Goal: Task Accomplishment & Management: Manage account settings

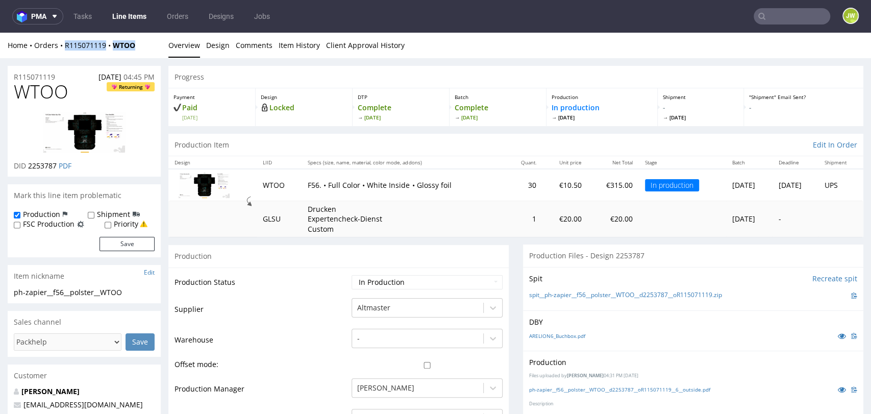
drag, startPoint x: 143, startPoint y: 49, endPoint x: 60, endPoint y: 55, distance: 83.3
click at [60, 55] on div "Home Orders R115071119 WTOO Overview Design Comments Item History Client Approv…" at bounding box center [435, 46] width 871 height 26
copy div "R115071119 WTOO"
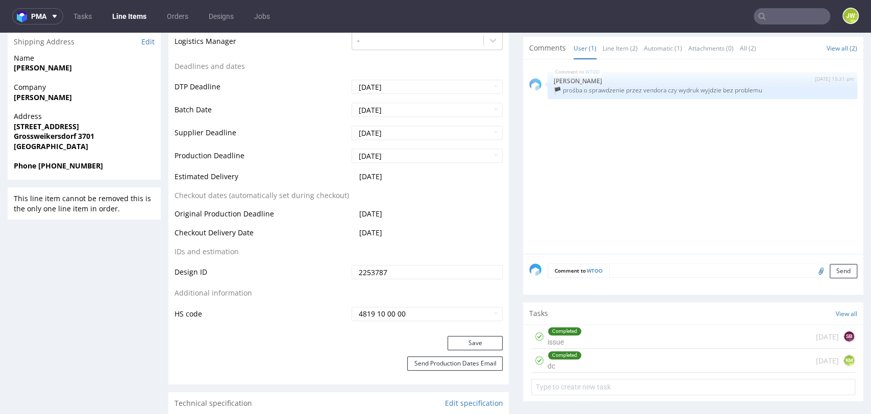
scroll to position [453, 0]
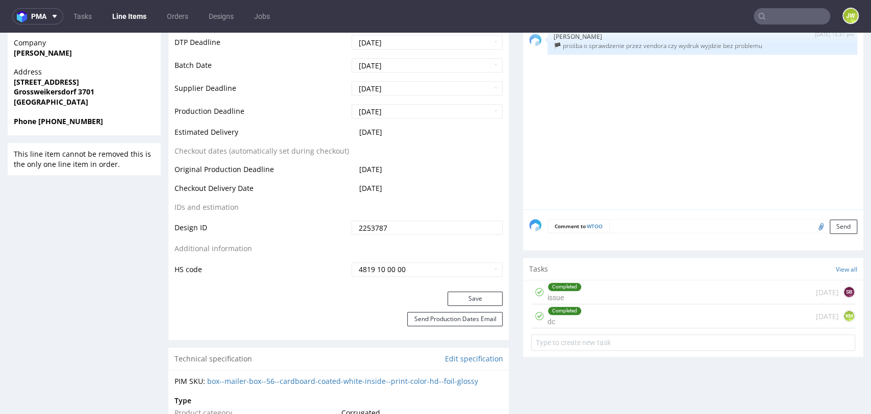
click at [571, 293] on div "Completed issue" at bounding box center [564, 291] width 34 height 23
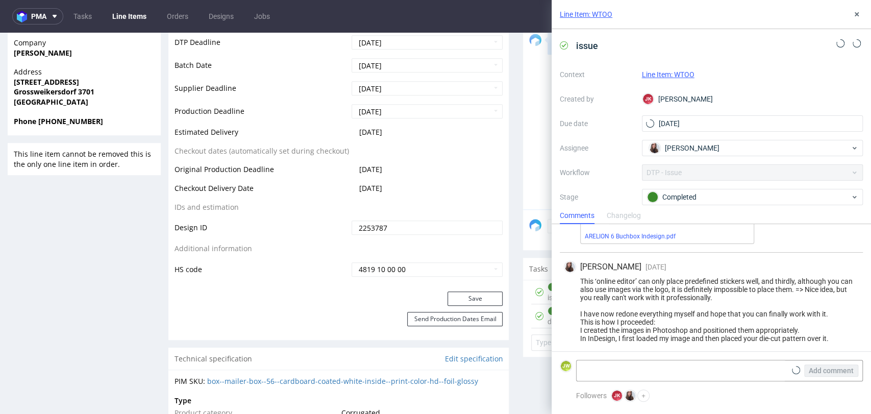
scroll to position [332, 0]
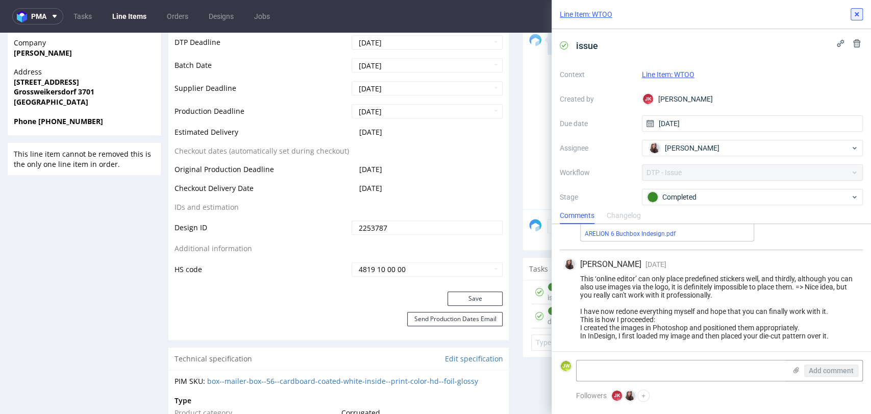
click at [854, 17] on icon at bounding box center [856, 14] width 8 height 8
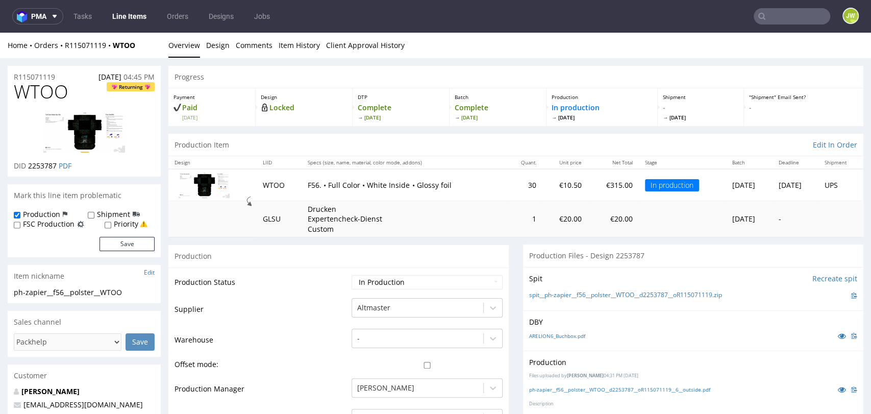
click at [136, 44] on div "Home Orders R115071119 WTOO" at bounding box center [84, 45] width 153 height 10
drag, startPoint x: 91, startPoint y: 53, endPoint x: 59, endPoint y: 54, distance: 31.6
click at [59, 54] on div "Home Orders R115071119 WTOO Overview Design Comments Item History Client Approv…" at bounding box center [435, 46] width 871 height 26
copy div "R115071119 WTOO"
click at [237, 78] on div "Progress" at bounding box center [515, 77] width 695 height 22
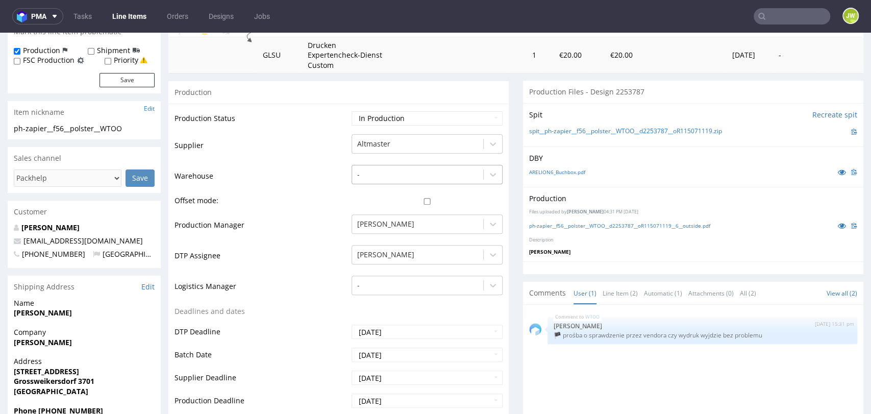
scroll to position [170, 0]
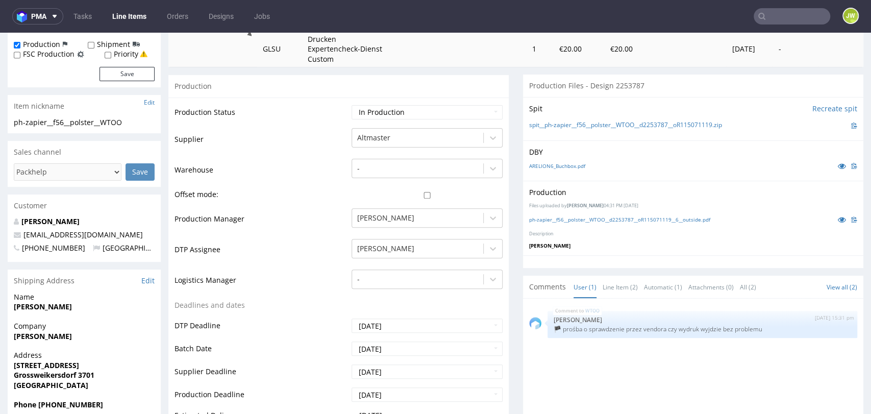
click at [365, 84] on div "Production" at bounding box center [338, 85] width 340 height 23
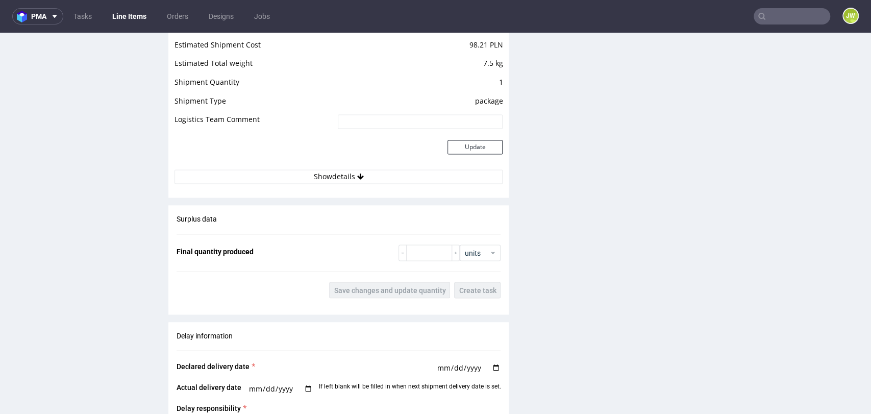
scroll to position [1140, 0]
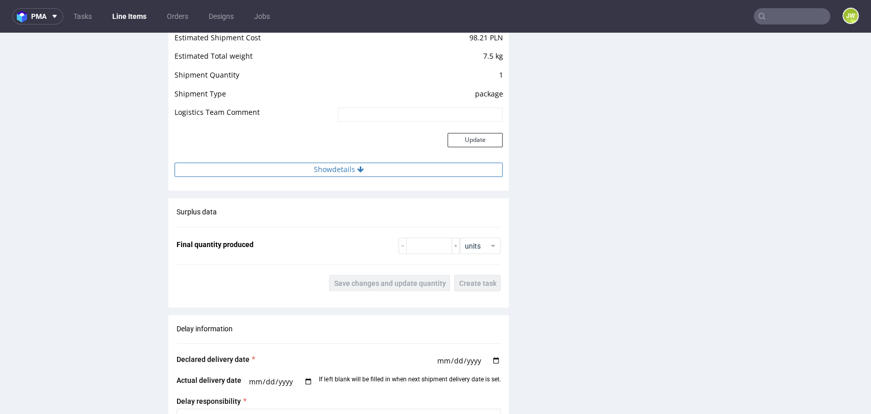
click at [341, 172] on button "Show details" at bounding box center [338, 169] width 328 height 14
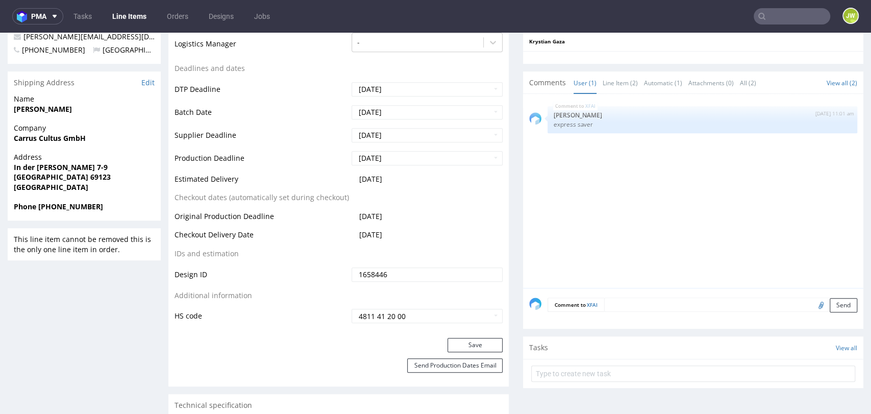
scroll to position [340, 0]
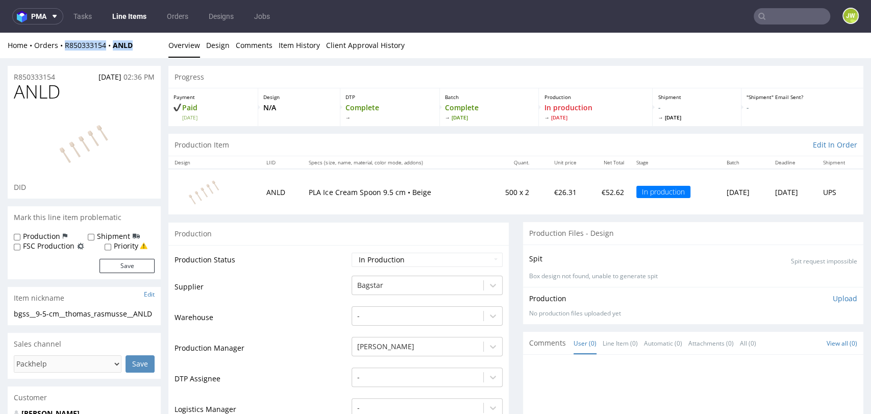
click at [129, 35] on div "Home Orders R850333154 ANLD Overview Design Comments Item History Client Approv…" at bounding box center [435, 46] width 871 height 26
click at [136, 46] on div "Home Orders R850333154 ANLD" at bounding box center [84, 45] width 153 height 10
drag, startPoint x: 139, startPoint y: 47, endPoint x: 65, endPoint y: 52, distance: 74.1
click at [65, 52] on div "Home Orders R850333154 ANLD Overview Design Comments Item History Client Approv…" at bounding box center [435, 46] width 871 height 26
copy div "R850333154 ANLD"
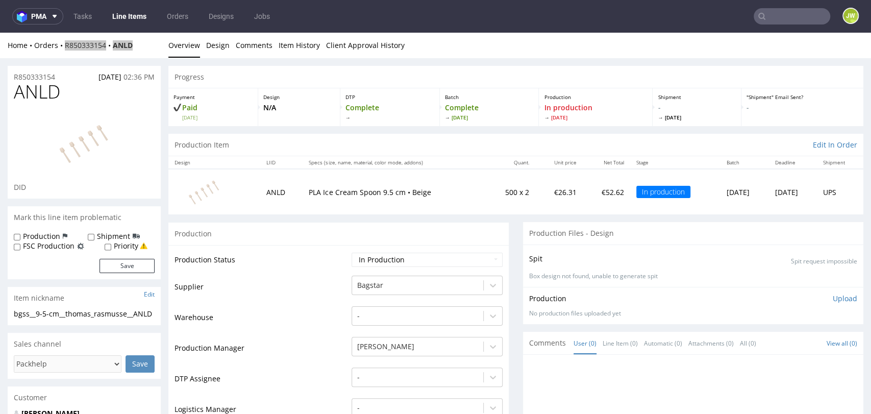
click at [775, 19] on input "text" at bounding box center [792, 16] width 77 height 16
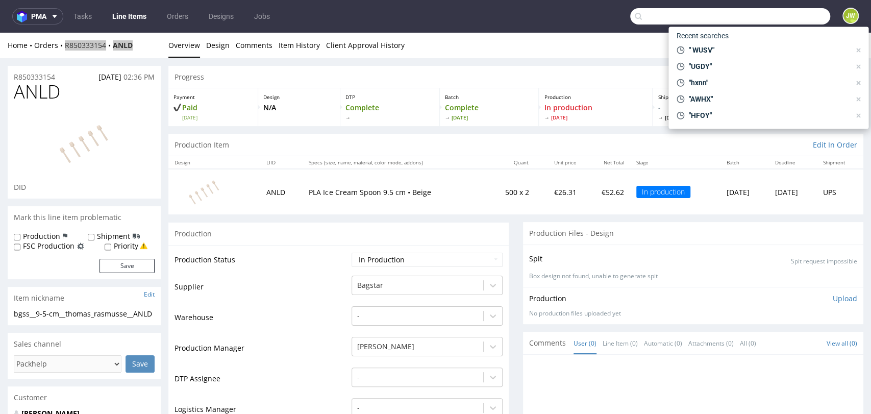
paste input "uhnm"
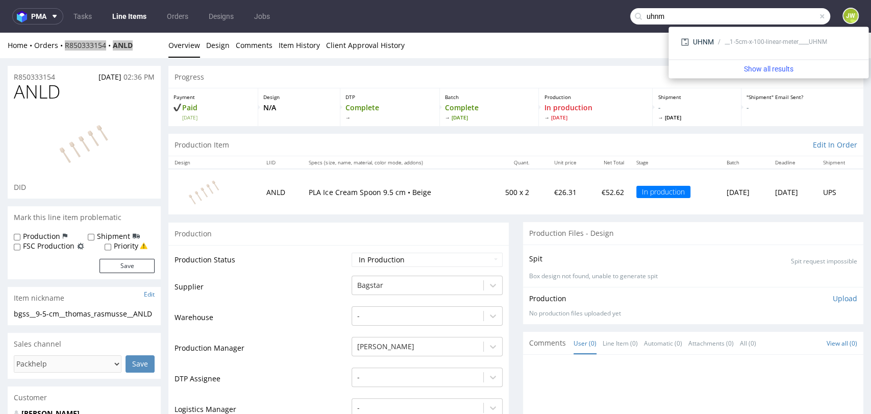
type input "uhnm"
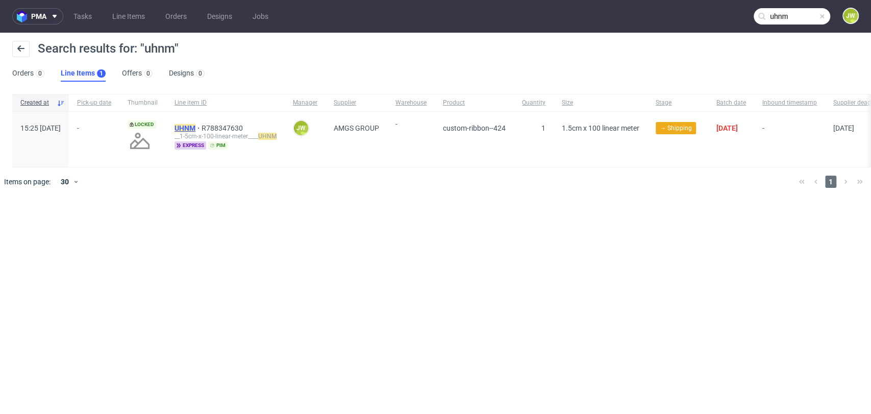
click at [195, 132] on mark "UHNM" at bounding box center [184, 128] width 21 height 8
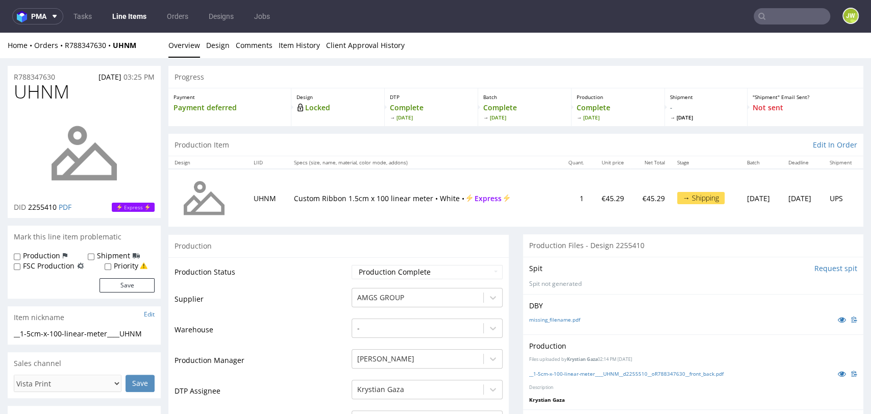
click at [804, 20] on input "text" at bounding box center [792, 16] width 77 height 16
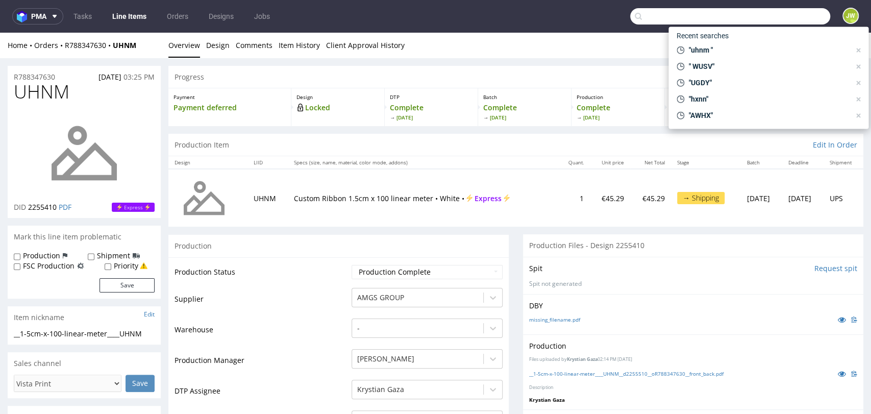
paste input "XFAI"
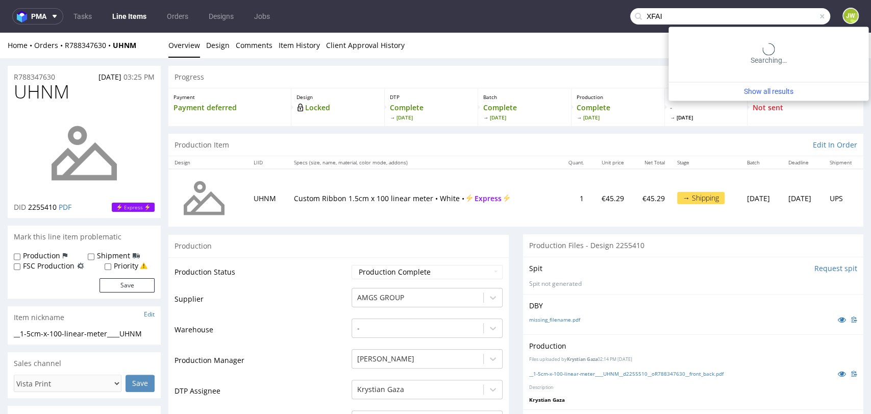
type input "XFAI"
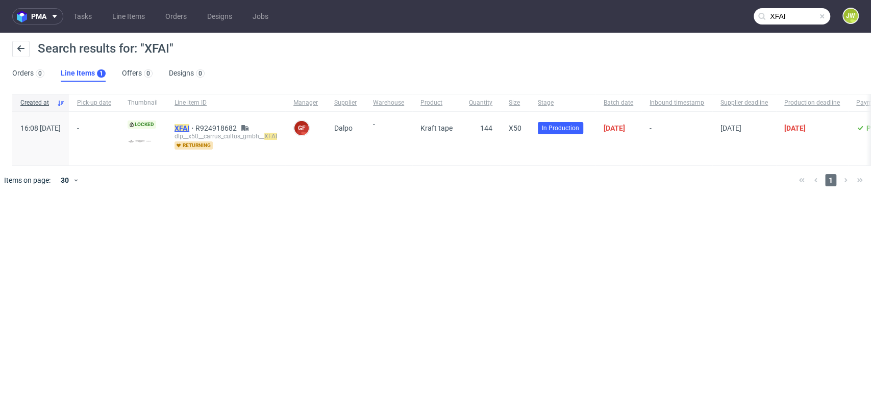
click at [195, 128] on span "XFAI" at bounding box center [184, 128] width 21 height 8
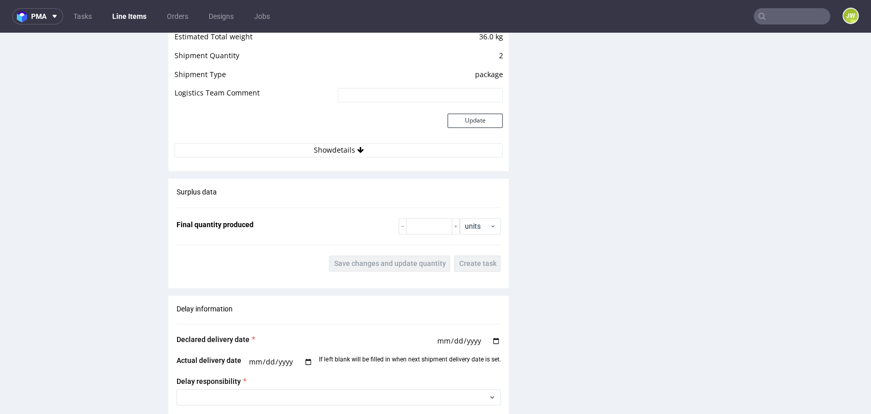
scroll to position [1020, 0]
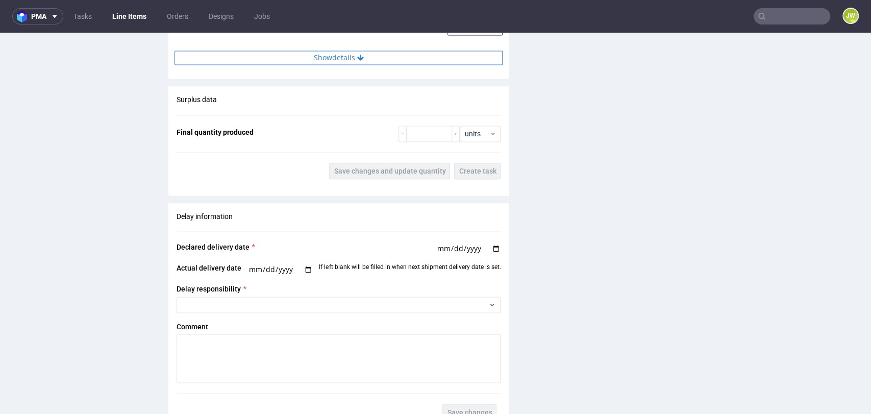
click at [325, 59] on button "Show details" at bounding box center [338, 58] width 328 height 14
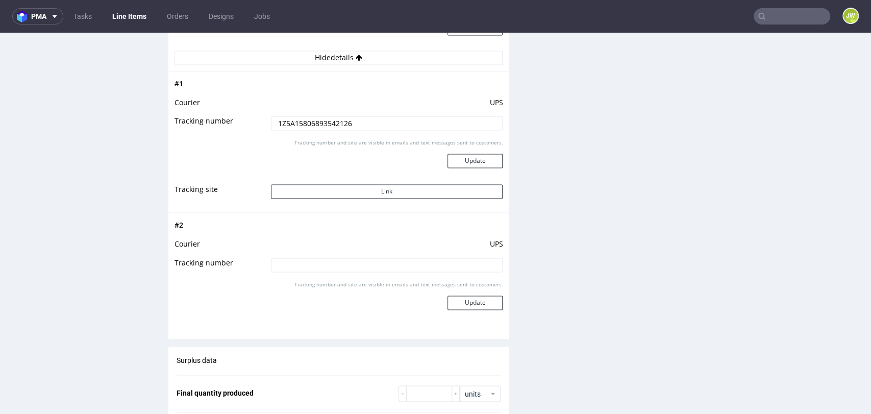
drag, startPoint x: 358, startPoint y: 125, endPoint x: 116, endPoint y: 128, distance: 241.8
paste input "0492111785"
type input "1Z5A15800492111785"
click at [453, 156] on button "Update" at bounding box center [474, 161] width 55 height 14
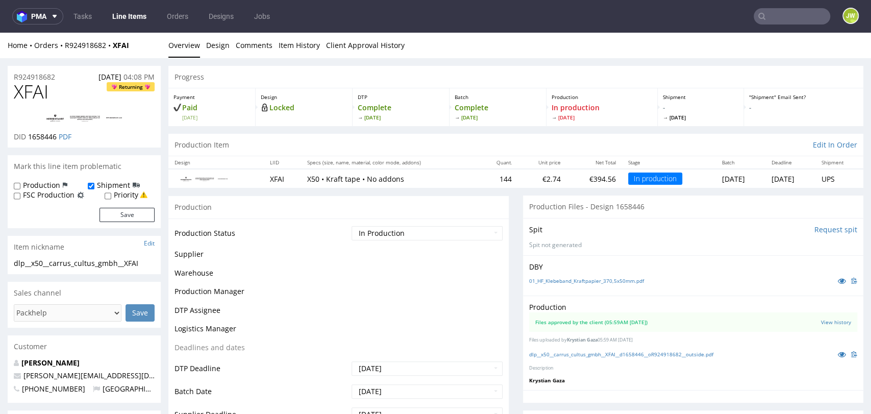
scroll to position [749, 0]
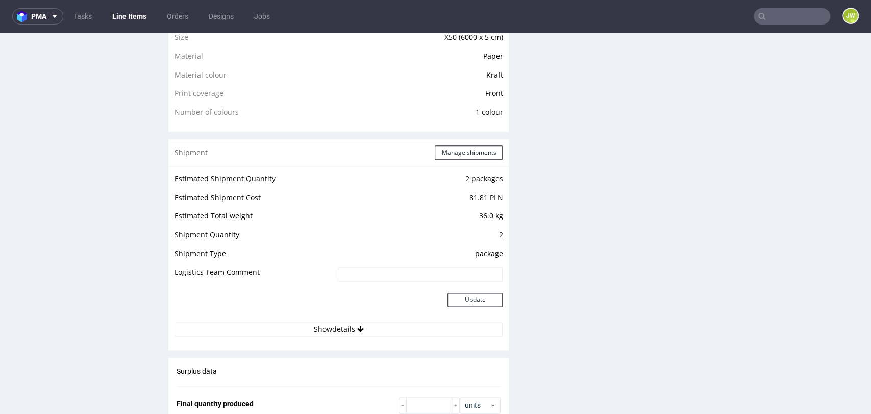
click at [56, 226] on div "R924918682 14.07.2025 04:08 PM XFAI Returning DID 1658446 PDF Mark this line it…" at bounding box center [84, 132] width 153 height 1630
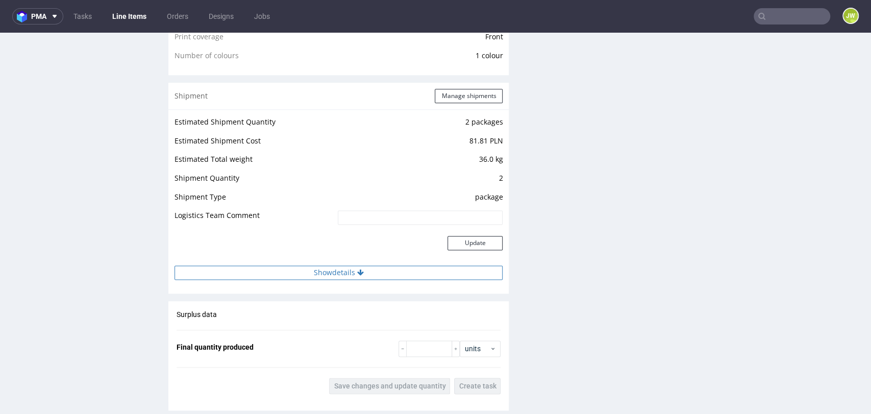
click at [299, 267] on button "Show details" at bounding box center [338, 272] width 328 height 14
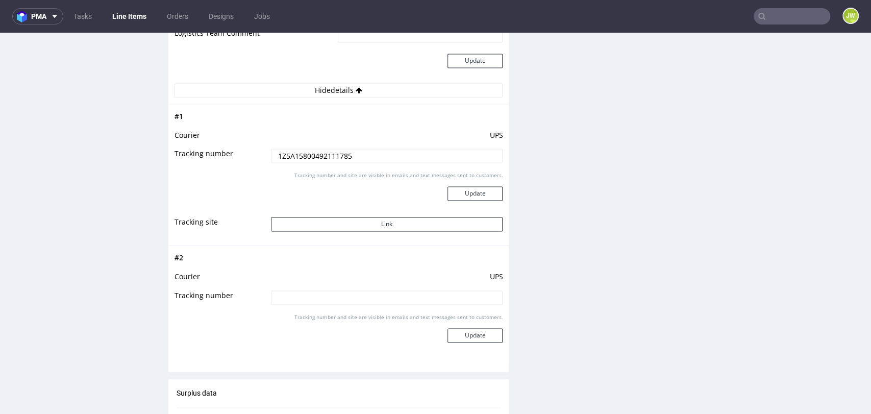
scroll to position [1033, 0]
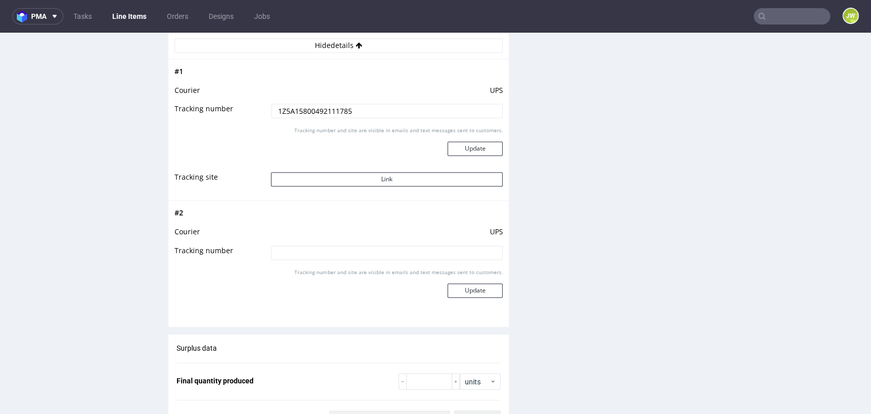
click at [305, 255] on input at bounding box center [387, 252] width 232 height 14
paste input "1Z5A15800493870990"
type input "1Z5A15800493870990"
click at [450, 295] on button "Update" at bounding box center [474, 290] width 55 height 14
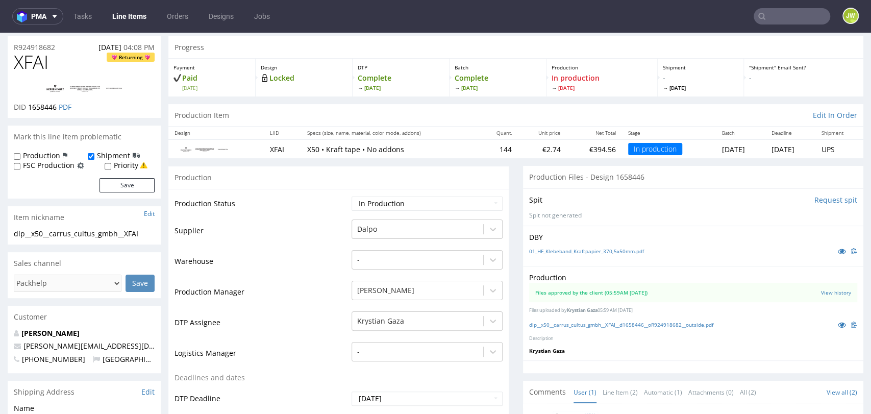
scroll to position [12, 0]
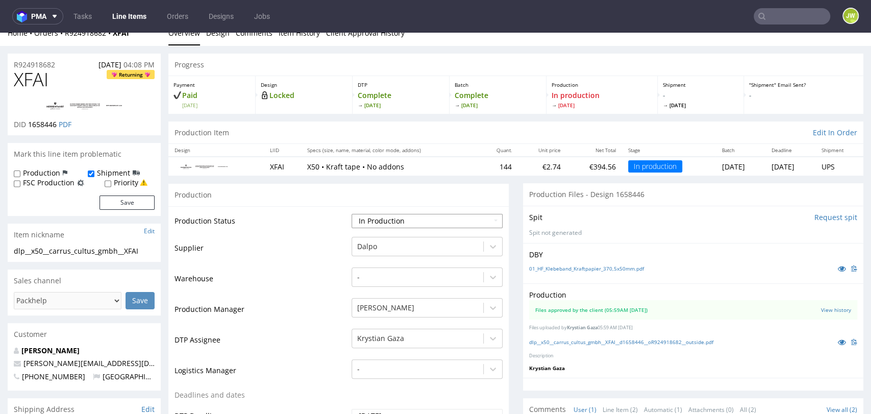
click at [388, 219] on select "Waiting for Artwork Waiting for Diecut Waiting for Mockup Waiting for DTP Waiti…" at bounding box center [427, 221] width 151 height 14
select select "production_complete"
click at [352, 214] on select "Waiting for Artwork Waiting for Diecut Waiting for Mockup Waiting for DTP Waiti…" at bounding box center [427, 221] width 151 height 14
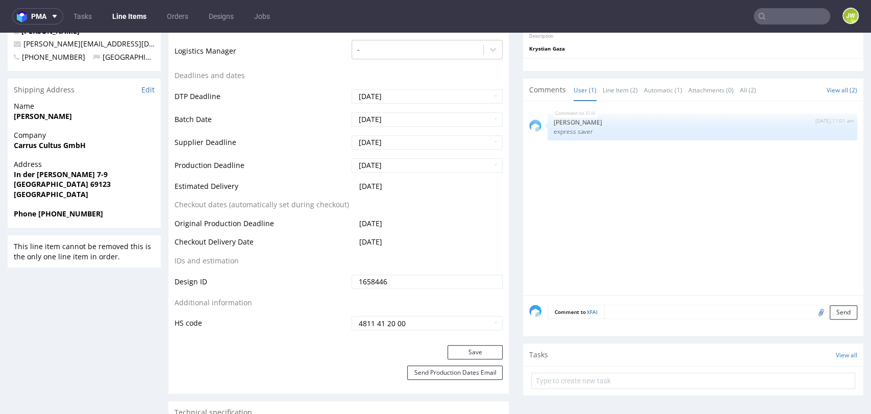
scroll to position [465, 0]
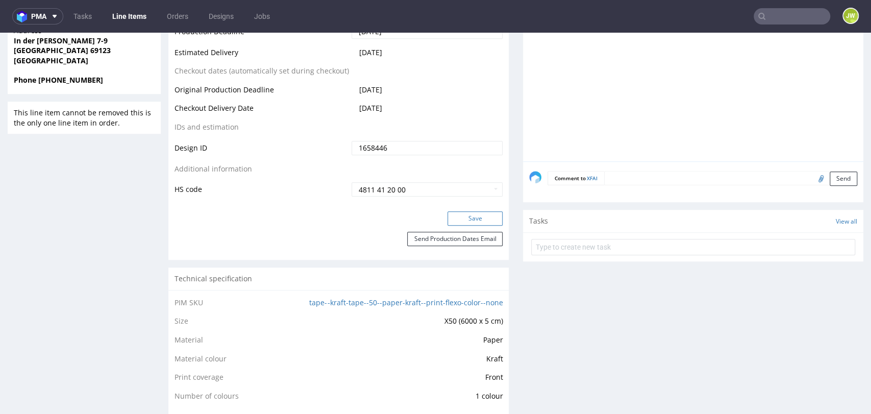
click at [449, 218] on button "Save" at bounding box center [474, 218] width 55 height 14
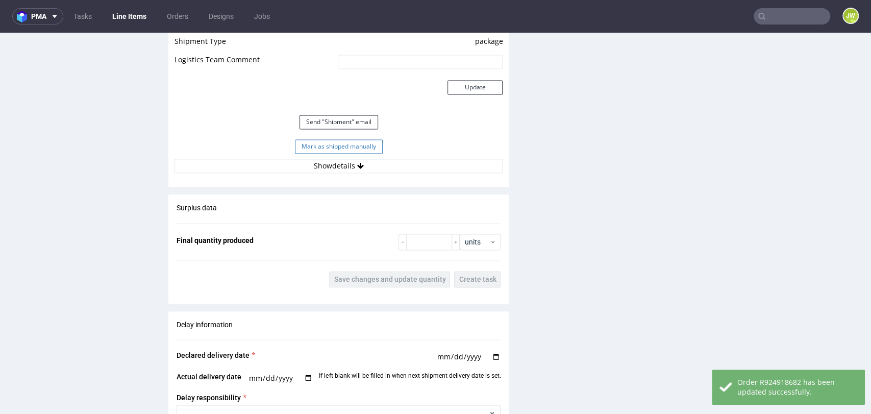
scroll to position [959, 0]
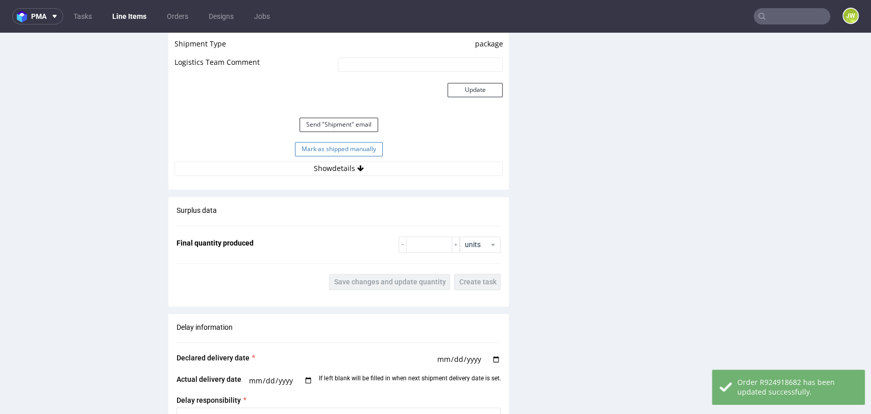
click at [307, 153] on button "Mark as shipped manually" at bounding box center [339, 149] width 88 height 14
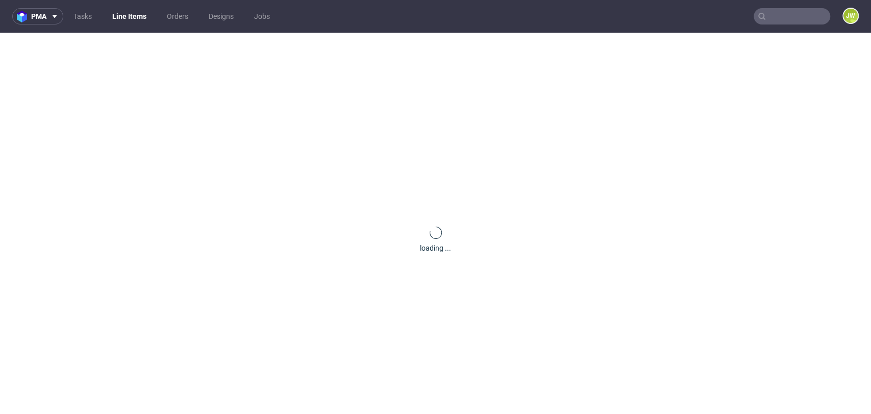
scroll to position [749, 0]
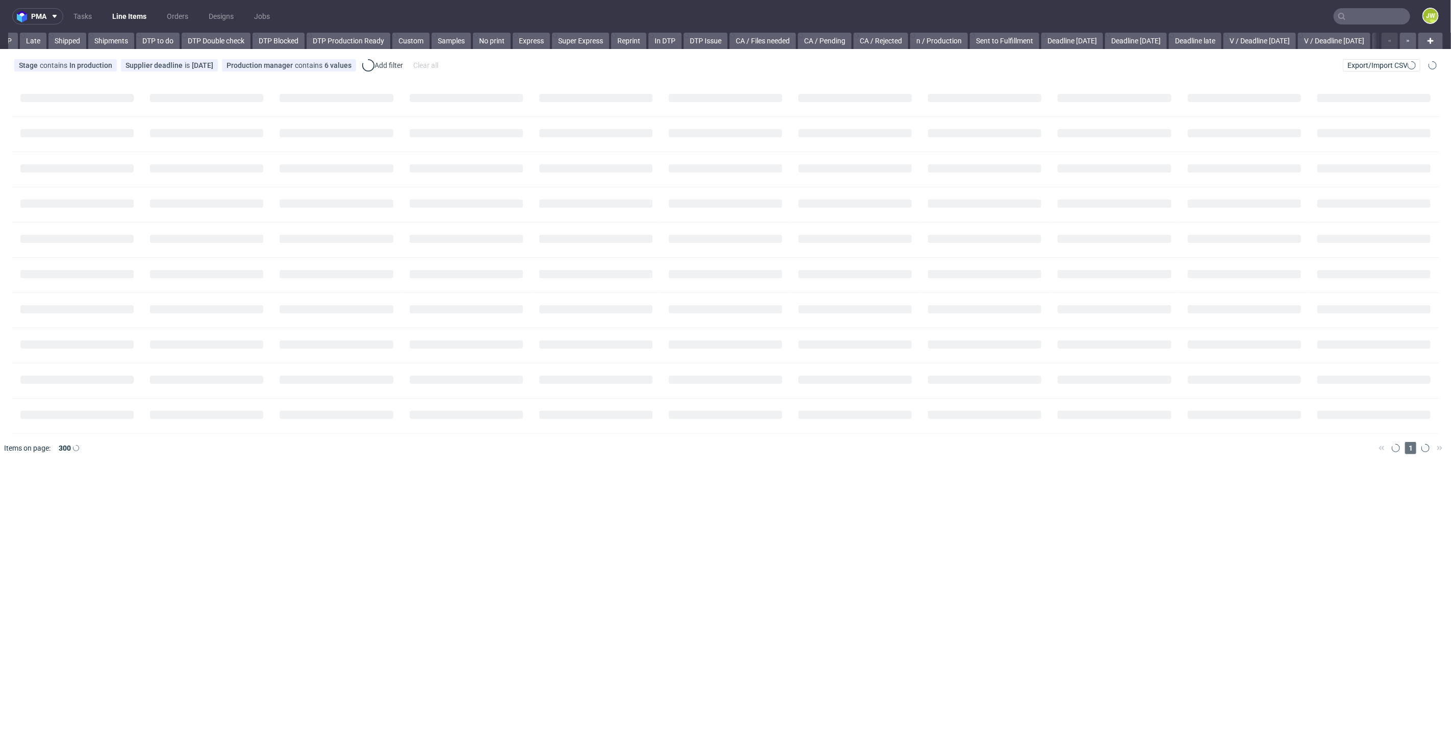
click at [1360, 15] on input "text" at bounding box center [1372, 16] width 77 height 16
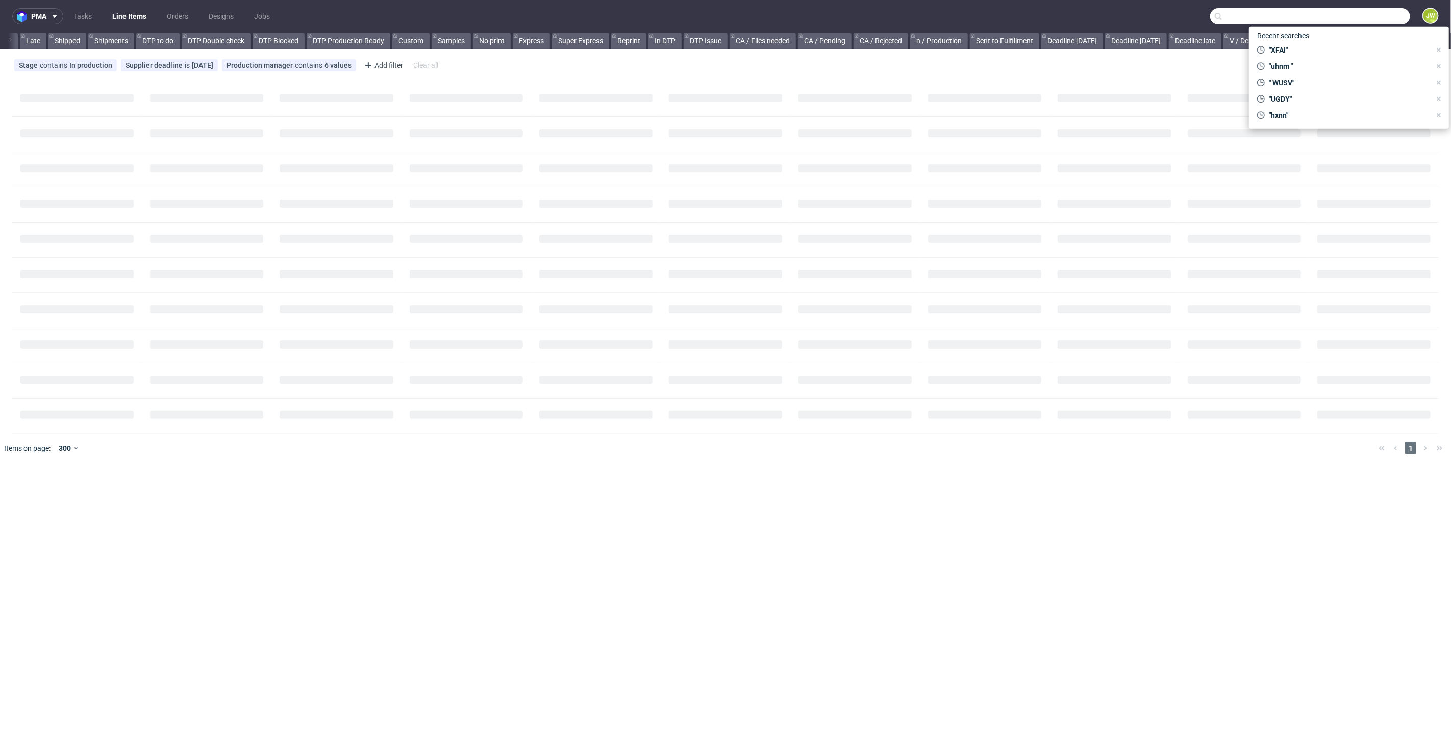
paste input "R685524996__ZTDR"
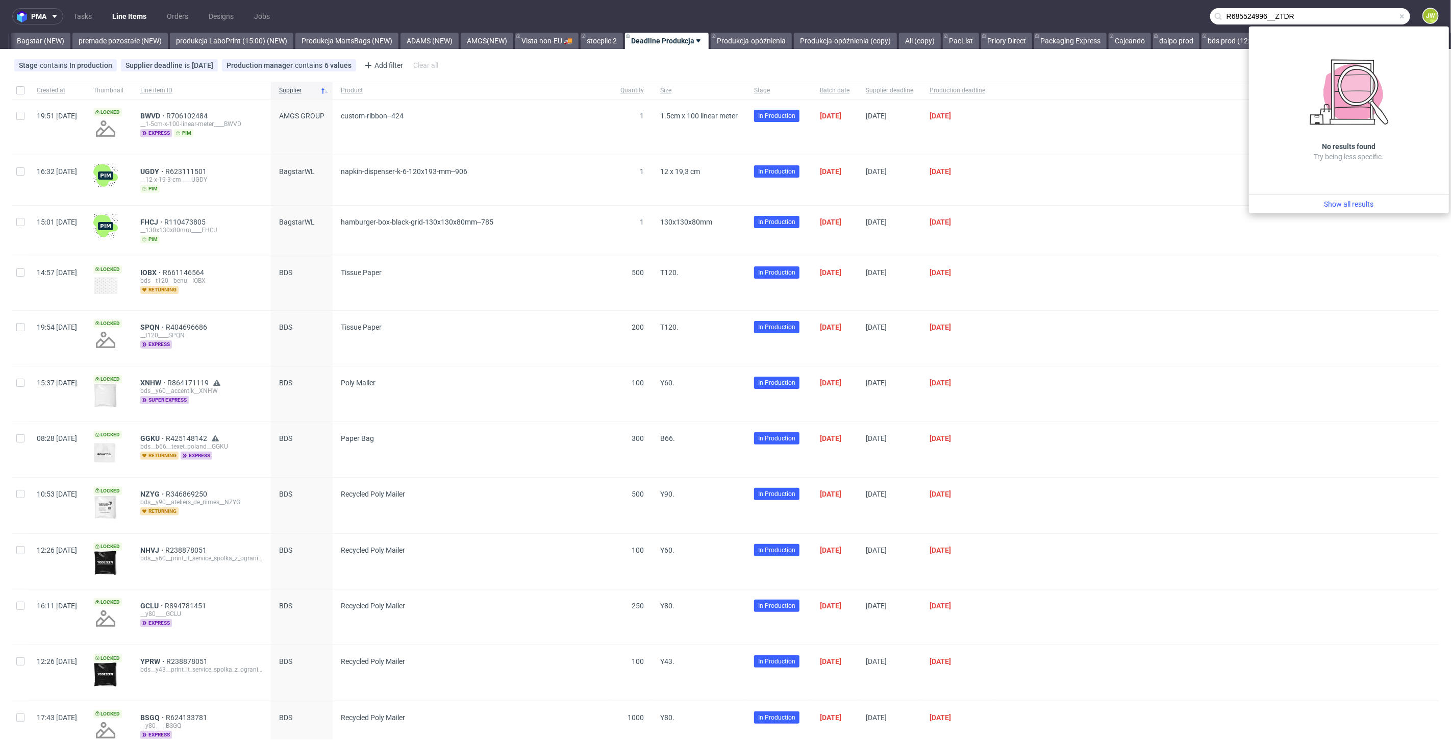
scroll to position [0, 2308]
drag, startPoint x: 1271, startPoint y: 19, endPoint x: 1128, endPoint y: 22, distance: 142.9
click at [1133, 22] on nav "pma Tasks Line Items Orders Designs Jobs ZTDR JW" at bounding box center [725, 16] width 1451 height 33
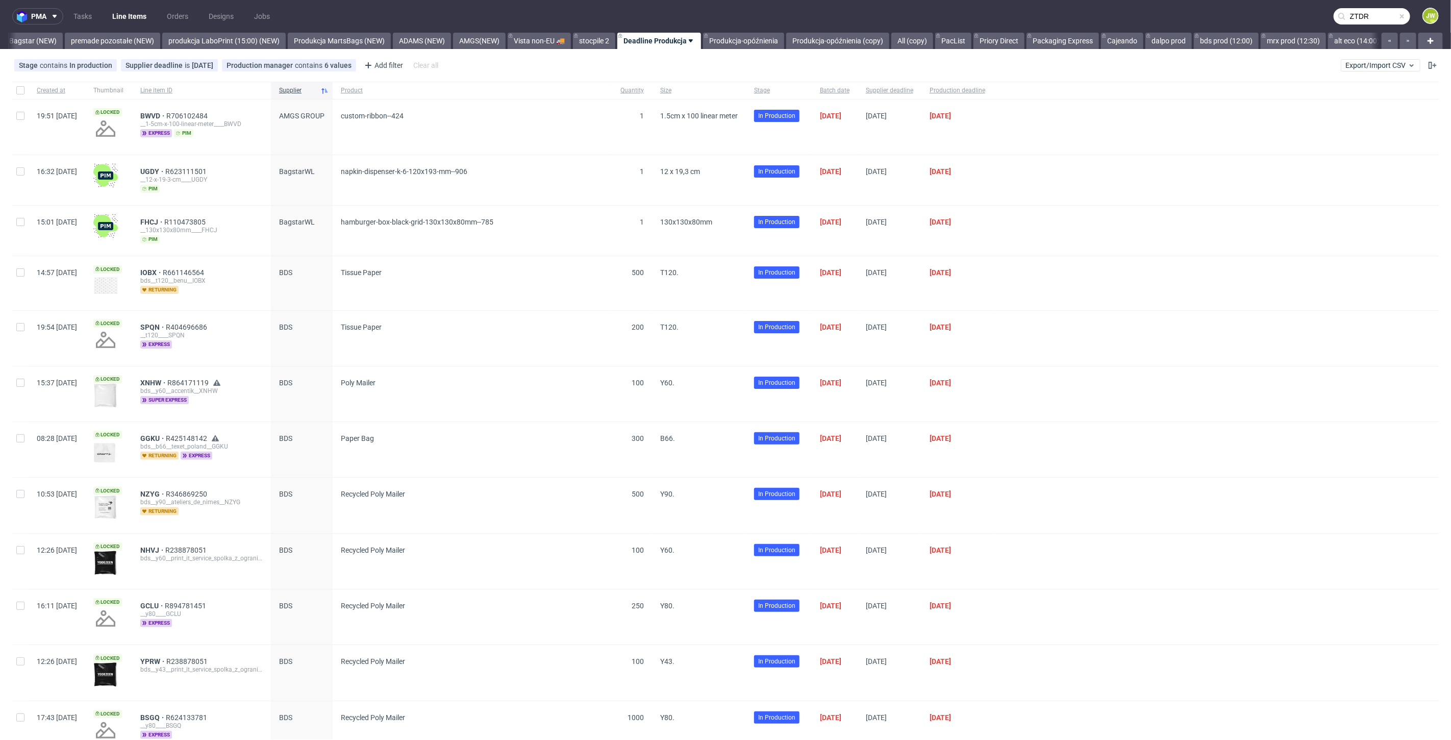
type input "ZTDR"
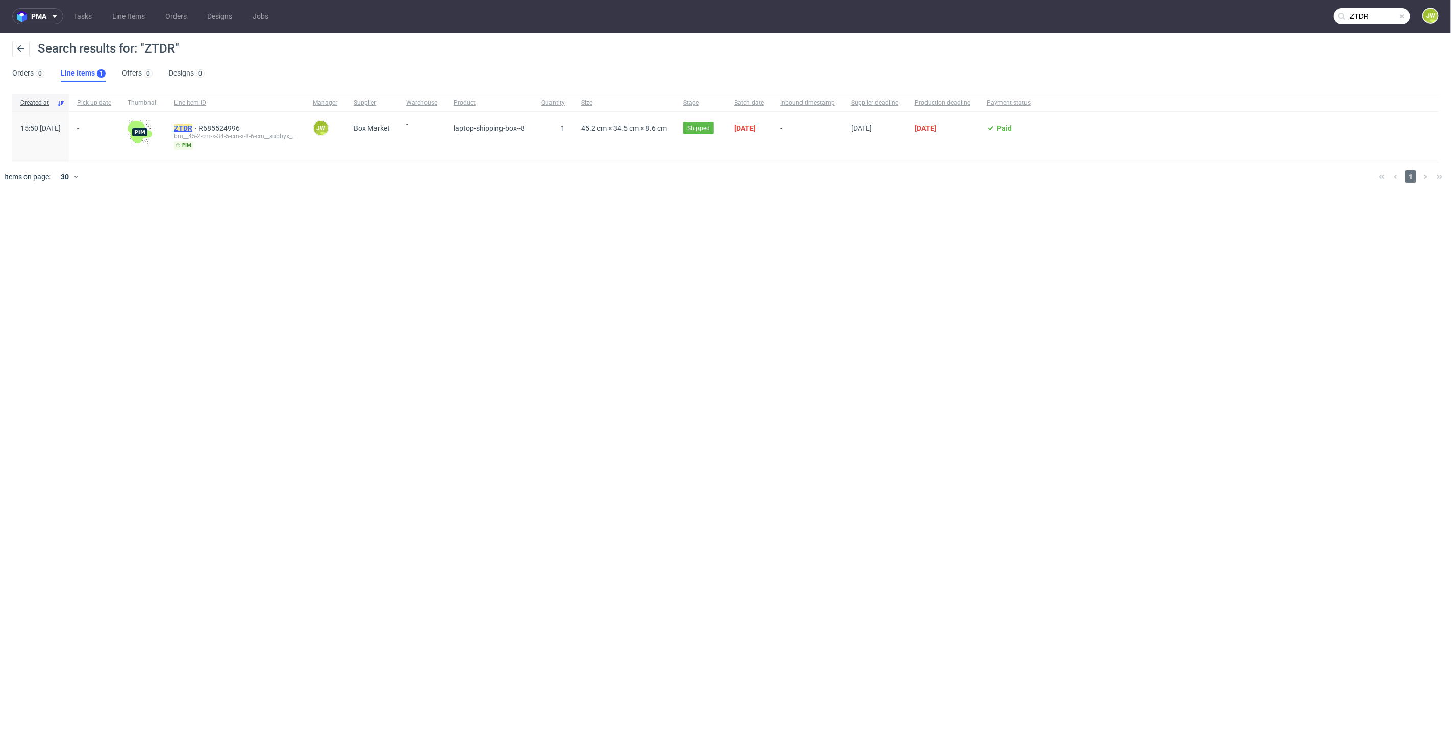
click at [192, 130] on mark "ZTDR" at bounding box center [183, 128] width 18 height 8
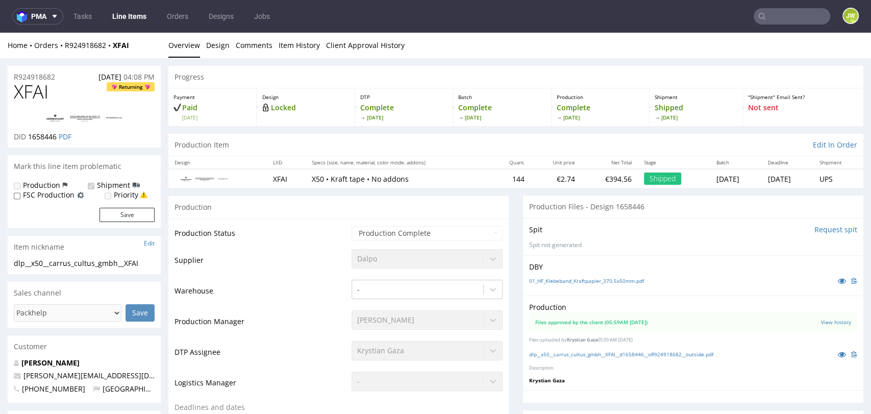
click at [126, 17] on link "Line Items" at bounding box center [129, 16] width 46 height 16
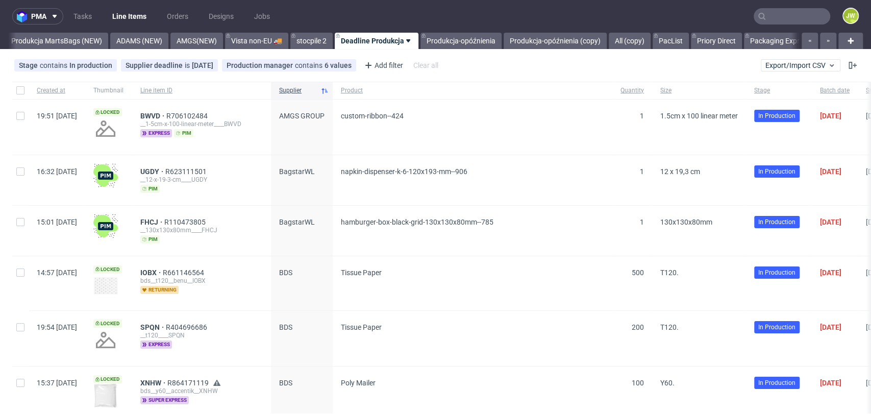
scroll to position [0, 2600]
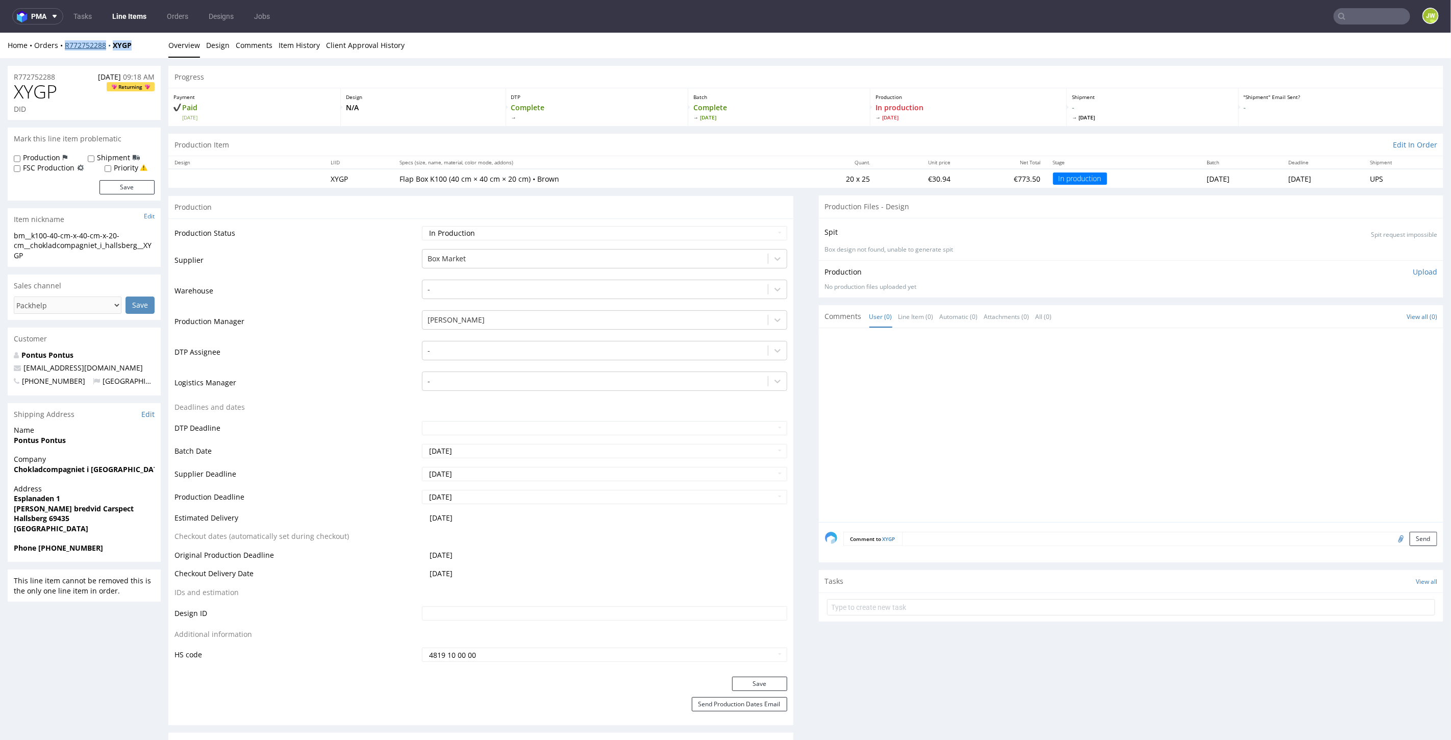
drag, startPoint x: 140, startPoint y: 44, endPoint x: 64, endPoint y: 48, distance: 75.6
click at [64, 48] on div "Home Orders R772752288 XYGP" at bounding box center [84, 45] width 153 height 10
copy div "R772752288 XYGP"
click at [443, 144] on div "Production Item Edit In Order" at bounding box center [805, 144] width 1275 height 22
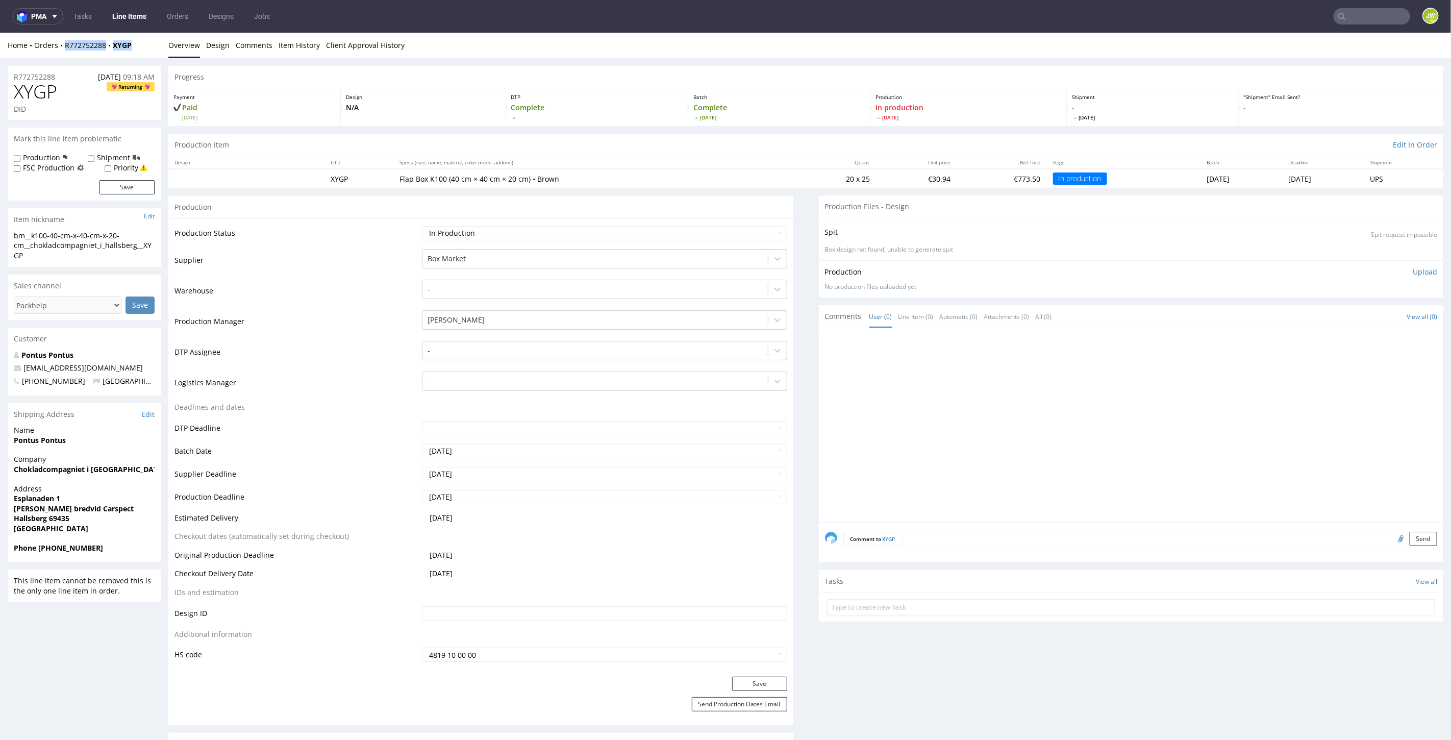
drag, startPoint x: 148, startPoint y: 48, endPoint x: 65, endPoint y: 52, distance: 83.3
click at [65, 52] on div "Home Orders R772752288 XYGP Overview Design Comments Item History Client Approv…" at bounding box center [725, 45] width 1451 height 26
copy div "R772752288 XYGP"
click at [1350, 19] on input "text" at bounding box center [1372, 16] width 77 height 16
type input "npoe"
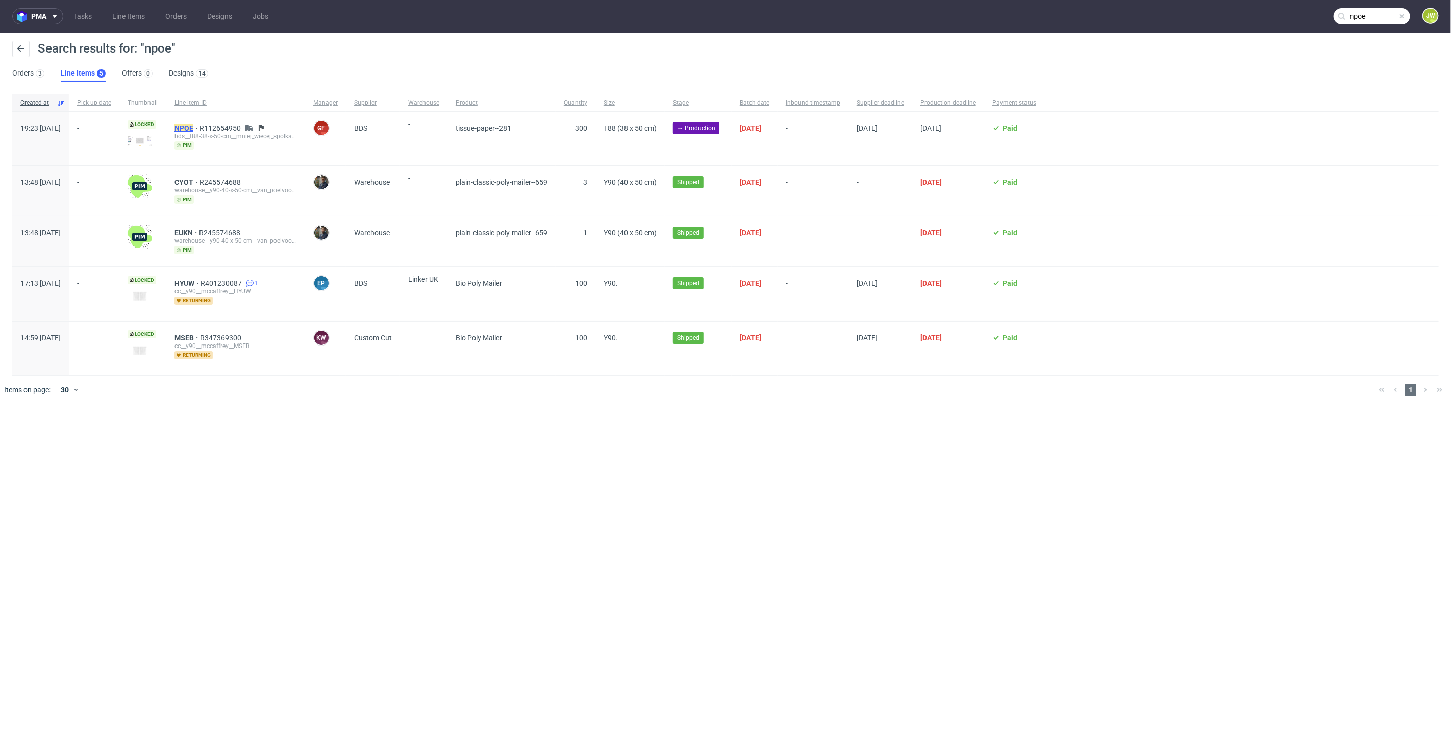
click at [193, 129] on mark "NPOE" at bounding box center [183, 128] width 19 height 8
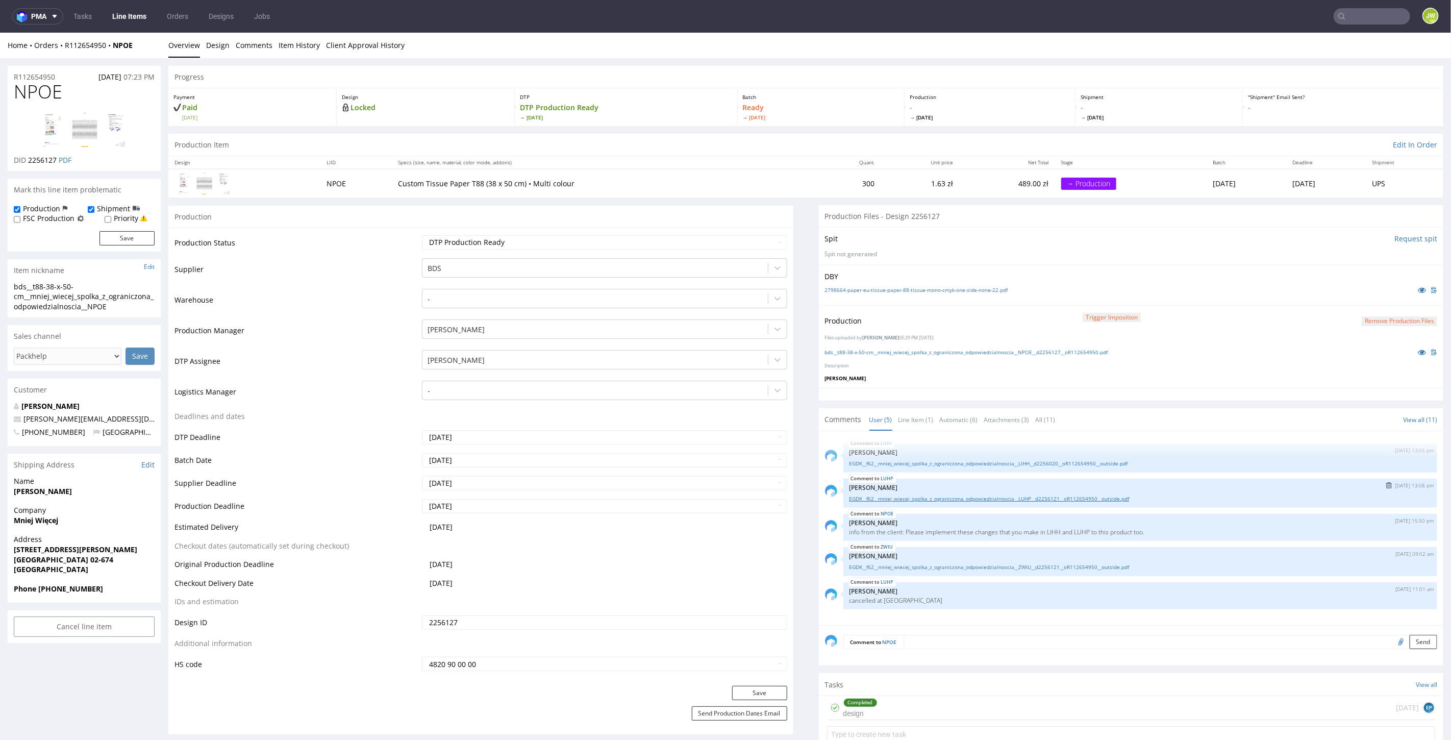
click at [942, 497] on link "EGDK__f62__mniej_wiecej_spolka_z_ograniczona_odpowiedzialnoscia__LUHP__d2256121…" at bounding box center [1140, 498] width 582 height 8
click at [881, 349] on link "bds__t88-38-x-50-cm__mniej_wiecej_spolka_z_ograniczona_odpowiedzialnoscia__NPOE…" at bounding box center [966, 351] width 283 height 7
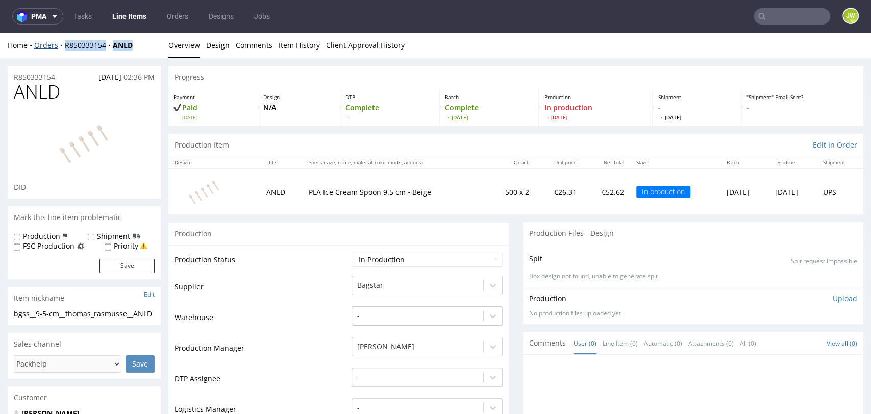
drag, startPoint x: 142, startPoint y: 45, endPoint x: 63, endPoint y: 45, distance: 79.1
click at [63, 45] on div "Home Orders R850333154 ANLD" at bounding box center [84, 45] width 153 height 10
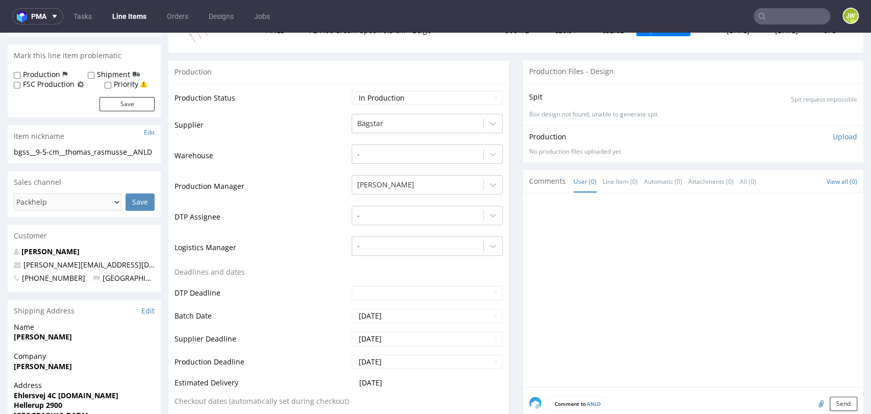
scroll to position [170, 0]
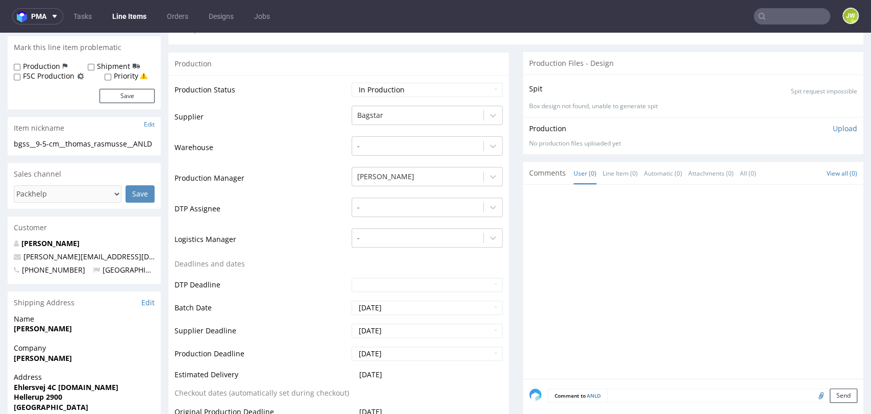
click at [371, 25] on nav "pma Tasks Line Items Orders Designs Jobs JW" at bounding box center [435, 16] width 871 height 33
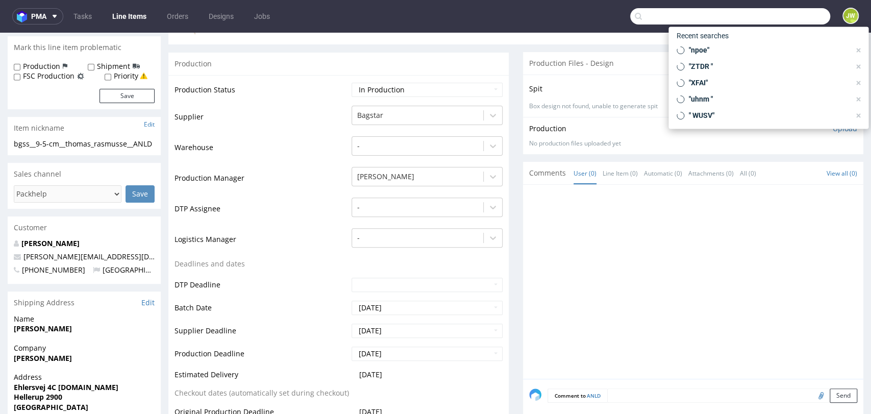
drag, startPoint x: 776, startPoint y: 17, endPoint x: 771, endPoint y: 16, distance: 5.2
click at [776, 23] on input "text" at bounding box center [730, 16] width 200 height 16
paste input "SKU ph-507-6639"
type input "SKU ph-507-6639"
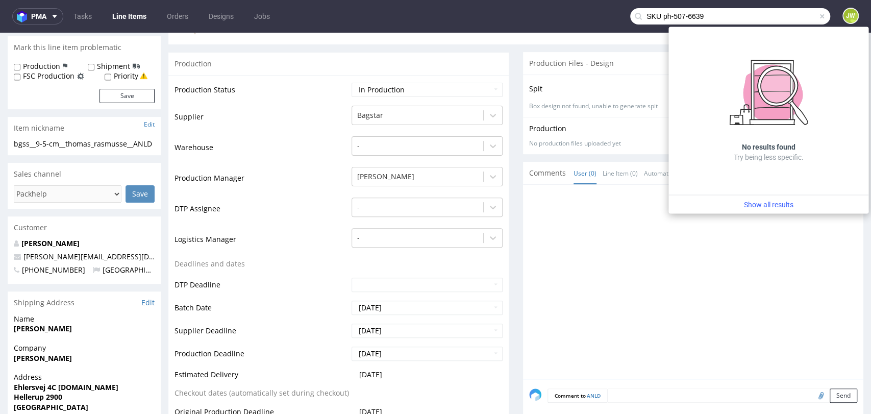
drag, startPoint x: 765, startPoint y: 16, endPoint x: 532, endPoint y: 18, distance: 233.2
click at [532, 18] on nav "pma Tasks Line Items Orders Designs Jobs SKU ph-507-6639 JW" at bounding box center [435, 16] width 871 height 33
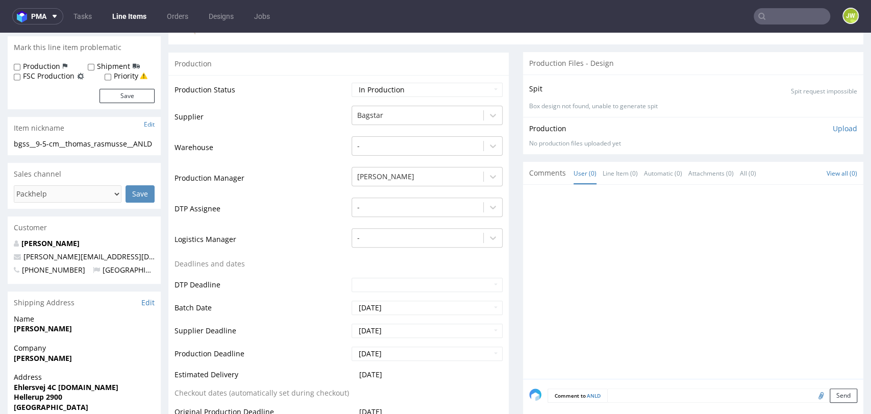
click at [129, 20] on link "Line Items" at bounding box center [129, 16] width 46 height 16
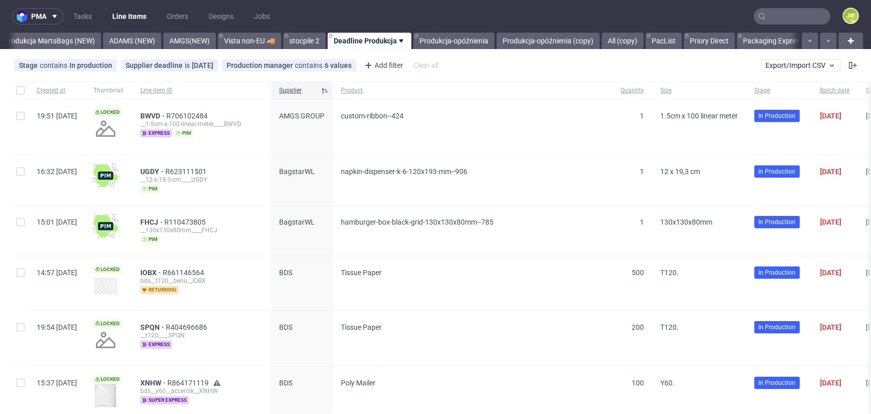
scroll to position [0, 2600]
click at [597, 45] on link "Produkcja-opóźnienia (copy)" at bounding box center [545, 41] width 103 height 16
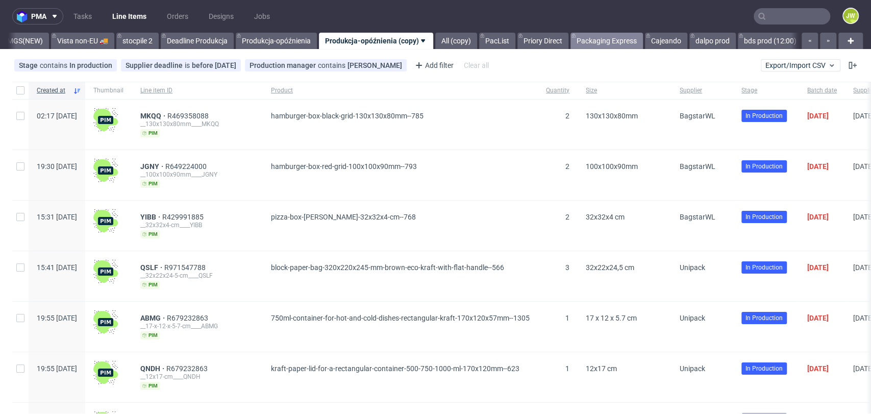
click at [643, 44] on link "Packaging Express" at bounding box center [606, 41] width 72 height 16
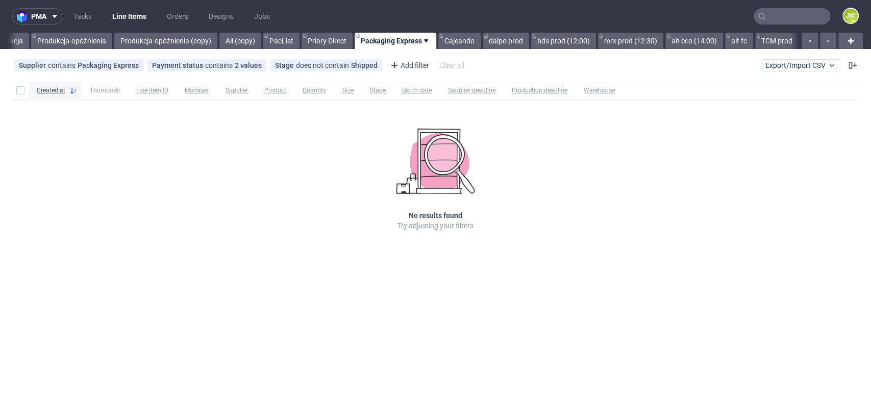
scroll to position [0, 2994]
click at [241, 42] on link "All (copy)" at bounding box center [240, 41] width 42 height 16
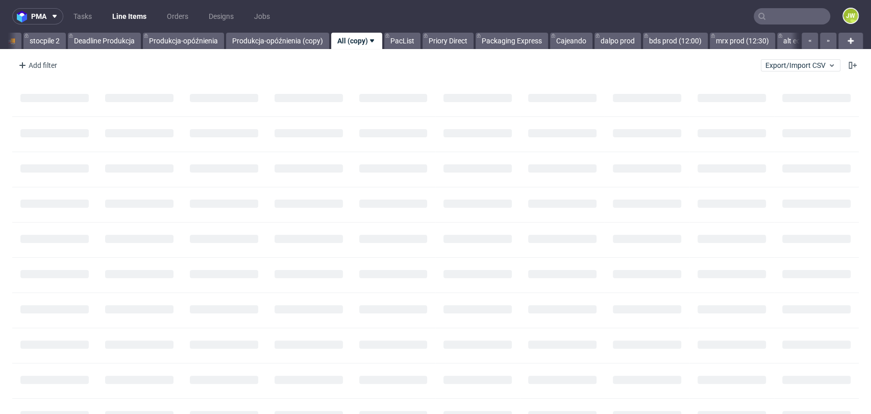
scroll to position [0, 2847]
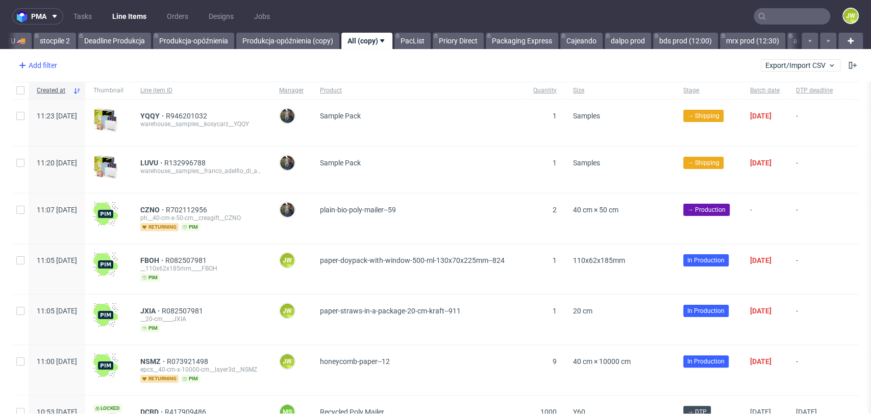
click at [37, 64] on div "Add filter" at bounding box center [36, 65] width 45 height 16
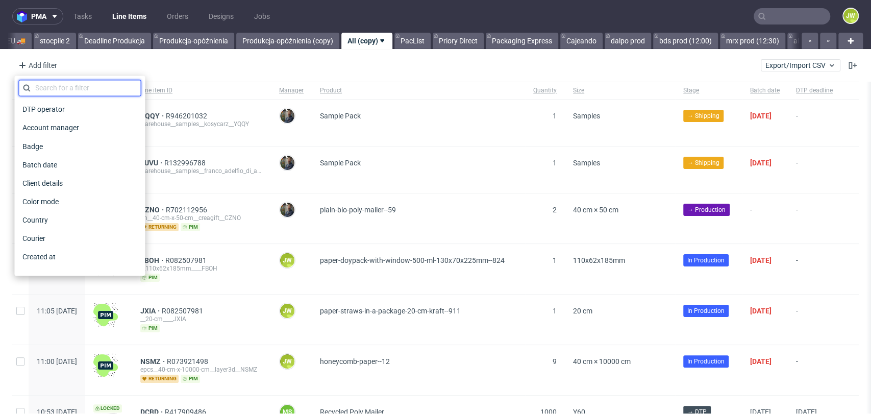
click at [41, 83] on input "text" at bounding box center [79, 88] width 122 height 16
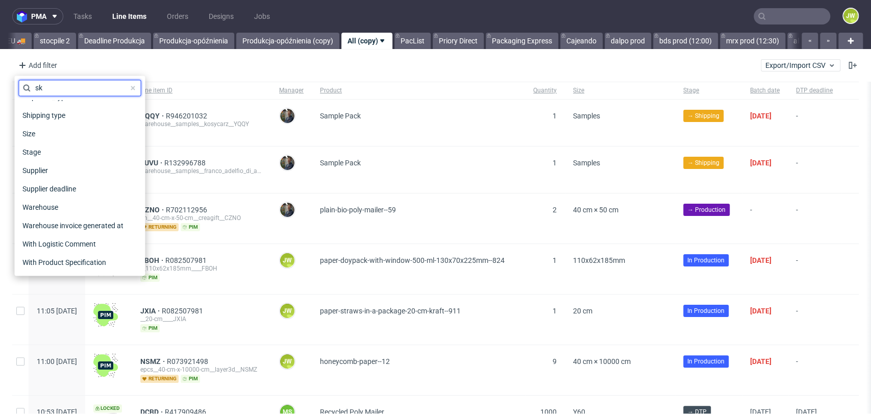
scroll to position [0, 0]
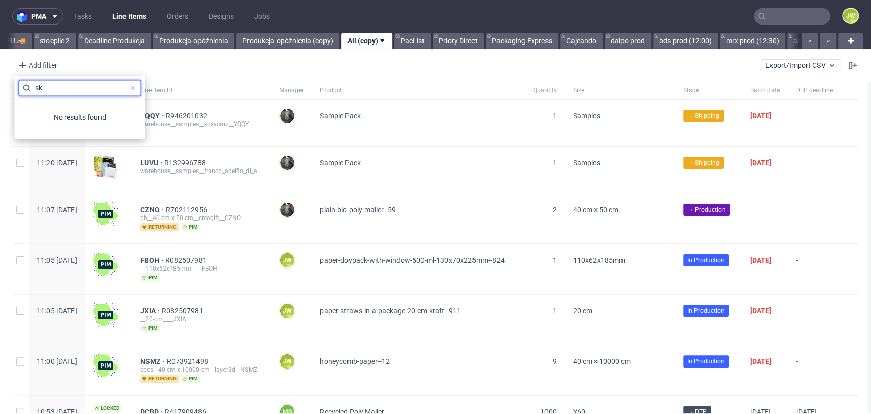
type input "s"
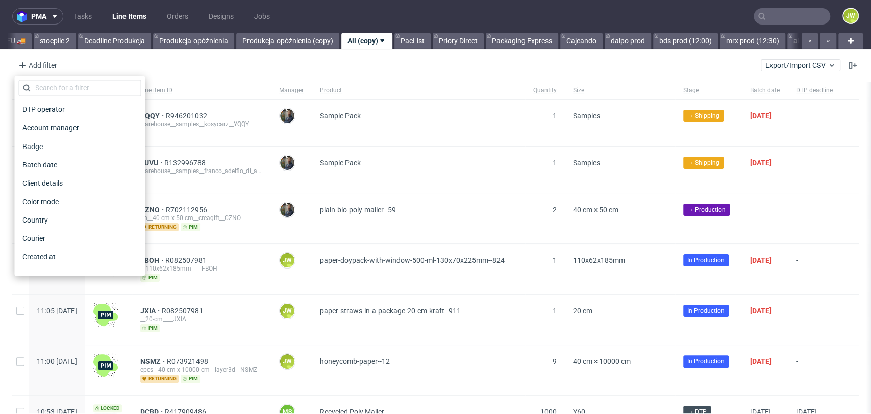
click at [155, 62] on div "Add filter Hide filters Clear all Export/Import CSV" at bounding box center [435, 65] width 871 height 24
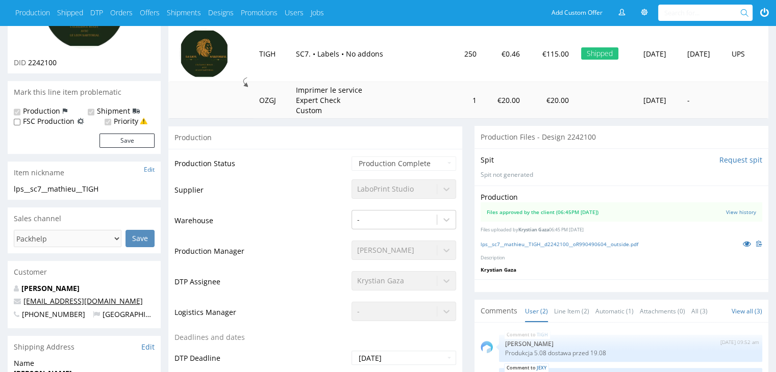
scroll to position [255, 0]
